Goal: Complete application form

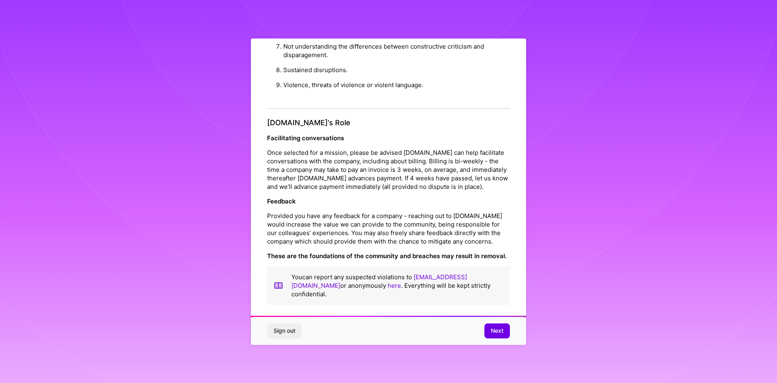
scroll to position [864, 0]
click at [505, 332] on button "Next" at bounding box center [498, 330] width 26 height 15
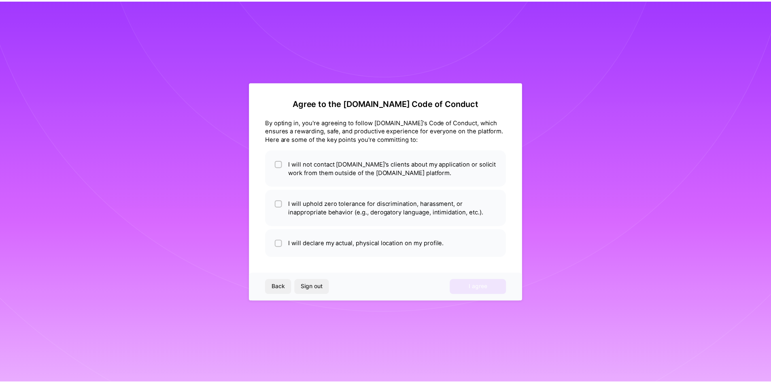
scroll to position [0, 0]
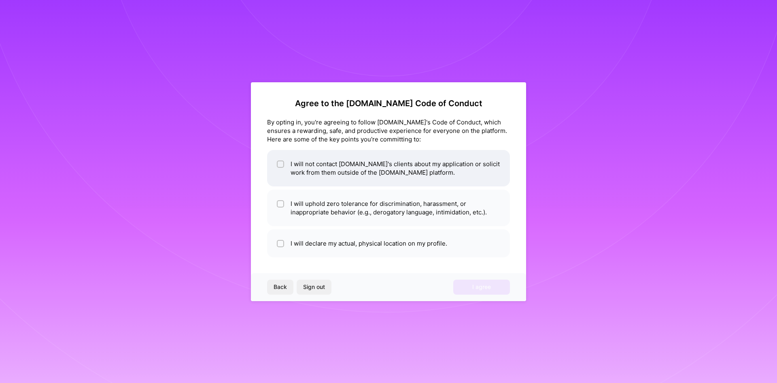
click at [458, 176] on li "I will not contact [DOMAIN_NAME]'s clients about my application or solicit work…" at bounding box center [388, 168] width 243 height 36
checkbox input "true"
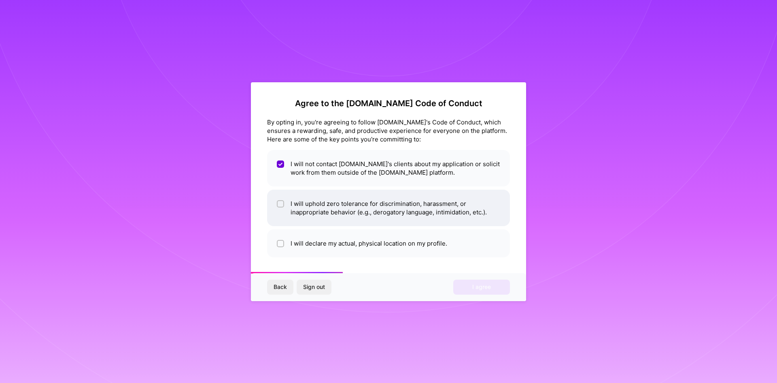
click at [361, 216] on li "I will uphold zero tolerance for discrimination, harassment, or inappropriate b…" at bounding box center [388, 207] width 243 height 36
checkbox input "true"
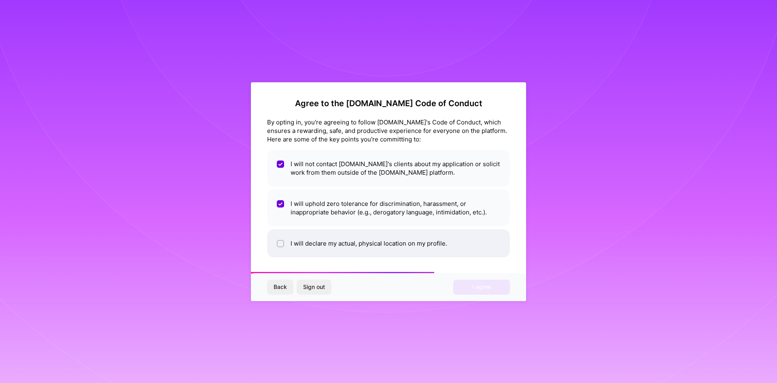
click at [310, 238] on li "I will declare my actual, physical location on my profile." at bounding box center [388, 243] width 243 height 28
checkbox input "true"
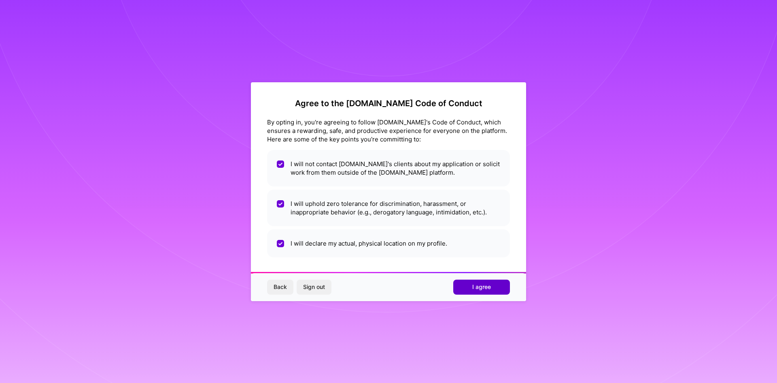
click at [497, 288] on button "I agree" at bounding box center [481, 286] width 57 height 15
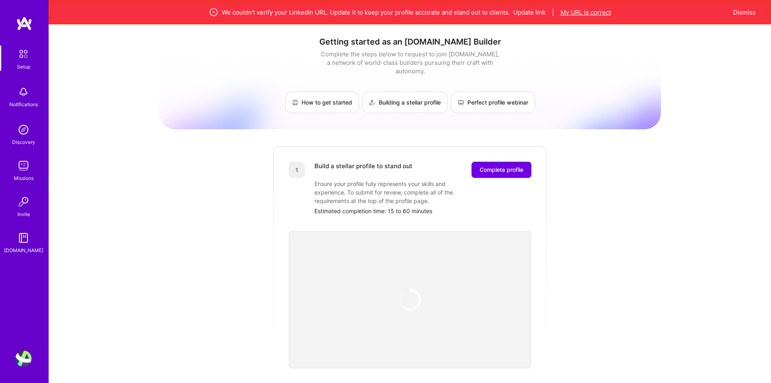
click at [572, 13] on button "My URL is correct" at bounding box center [586, 12] width 51 height 9
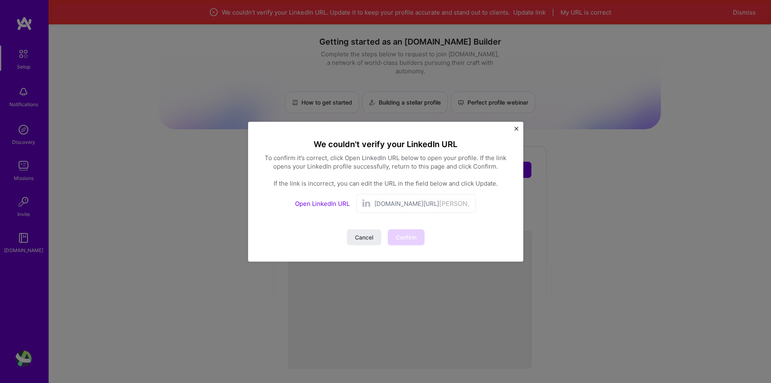
click at [519, 128] on div "We couldn't verify your LinkedIn URL To confirm it’s correct, click Open Linked…" at bounding box center [385, 191] width 275 height 140
click at [515, 128] on img "Close" at bounding box center [517, 128] width 4 height 4
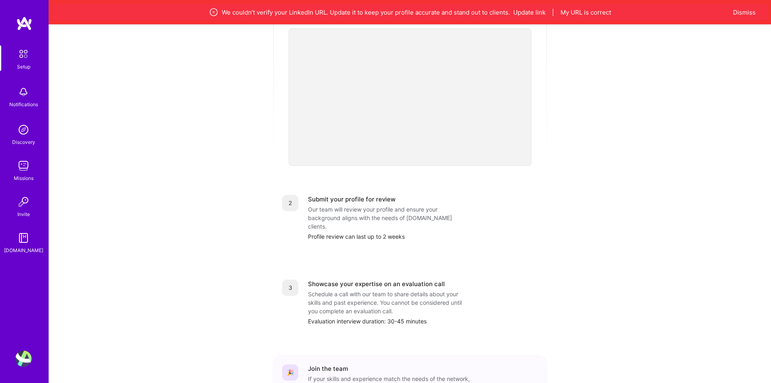
scroll to position [257, 0]
